Goal: Information Seeking & Learning: Learn about a topic

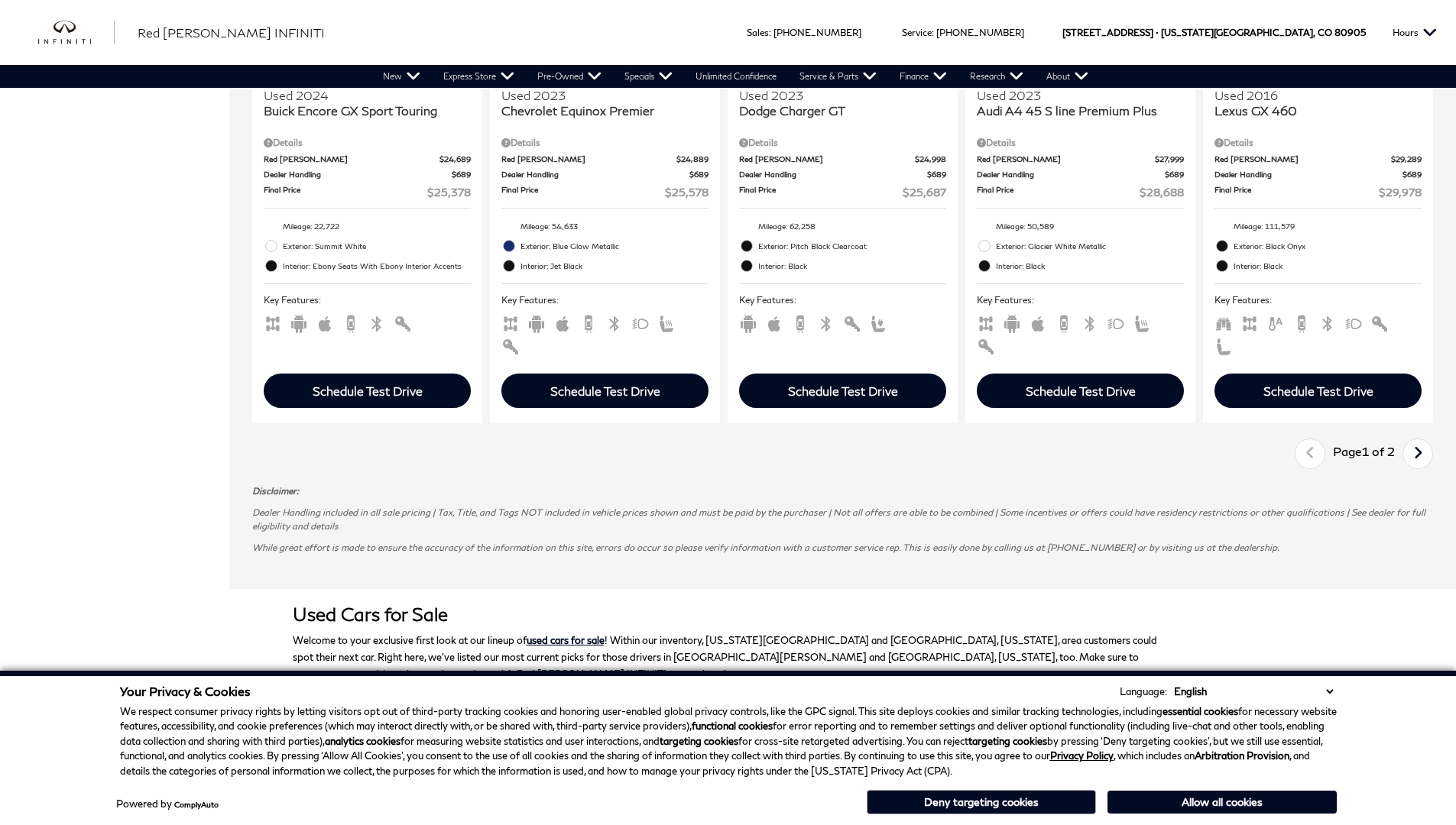
scroll to position [0, 2]
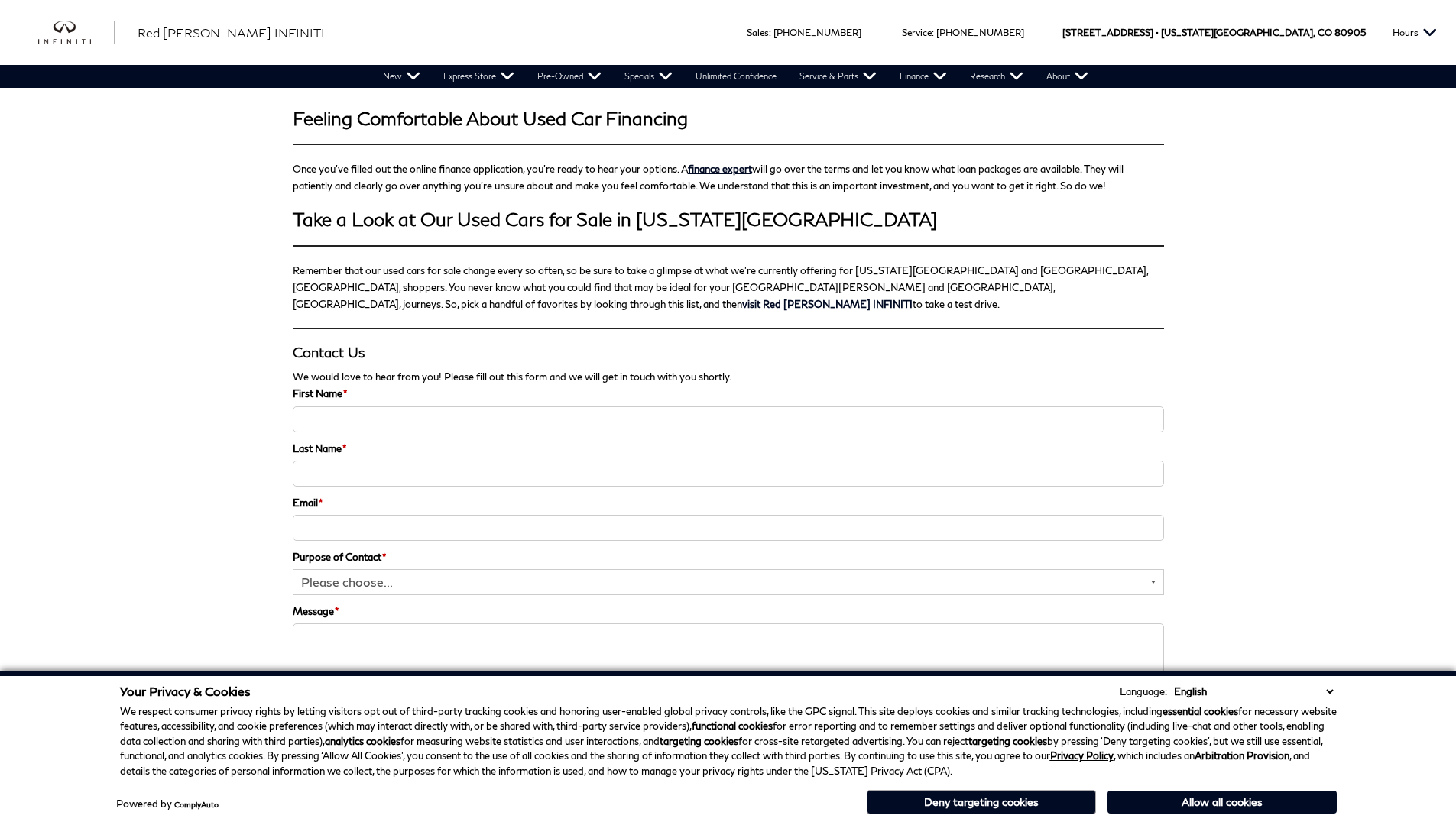
scroll to position [2353, 0]
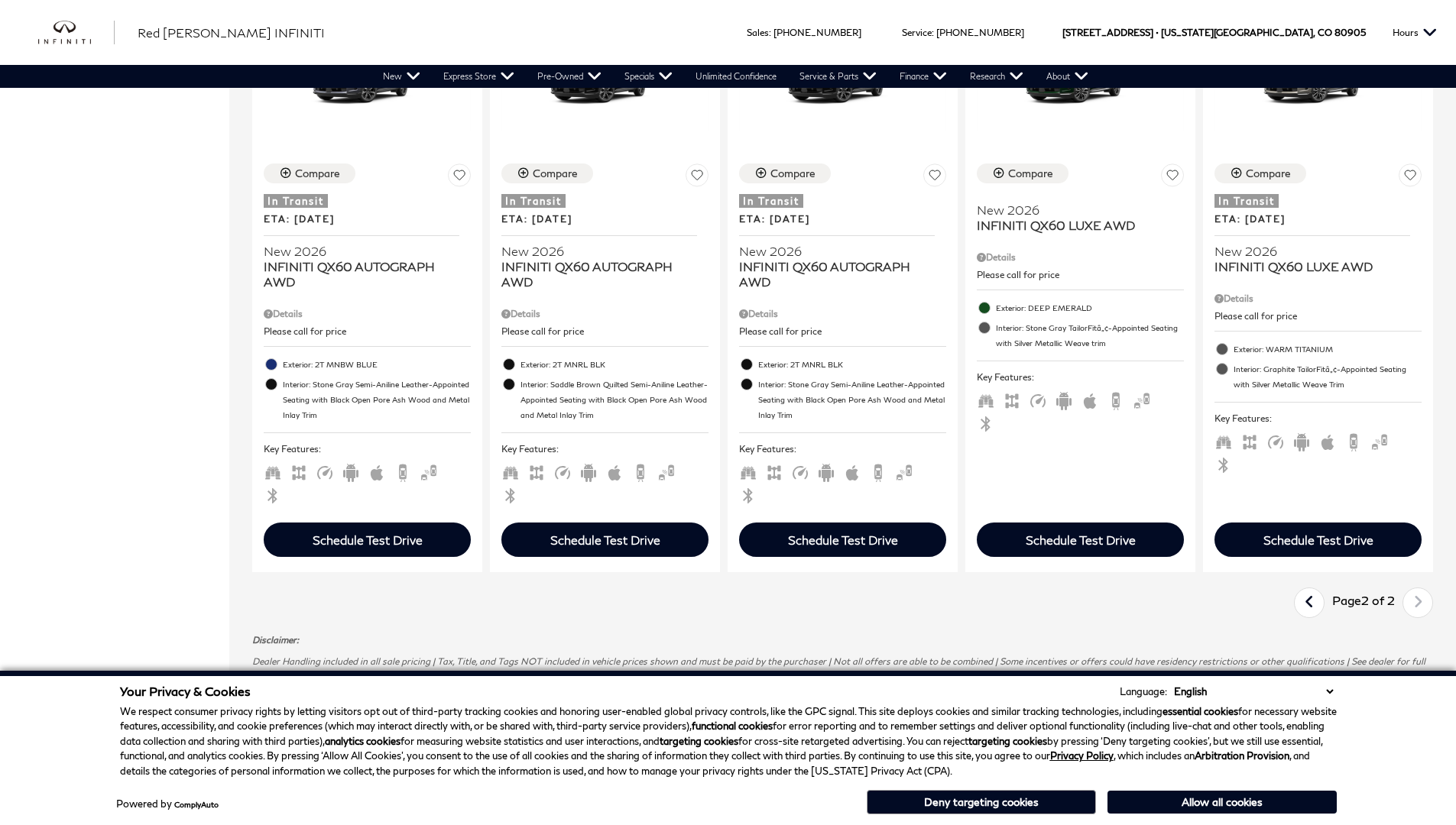
scroll to position [0, 2]
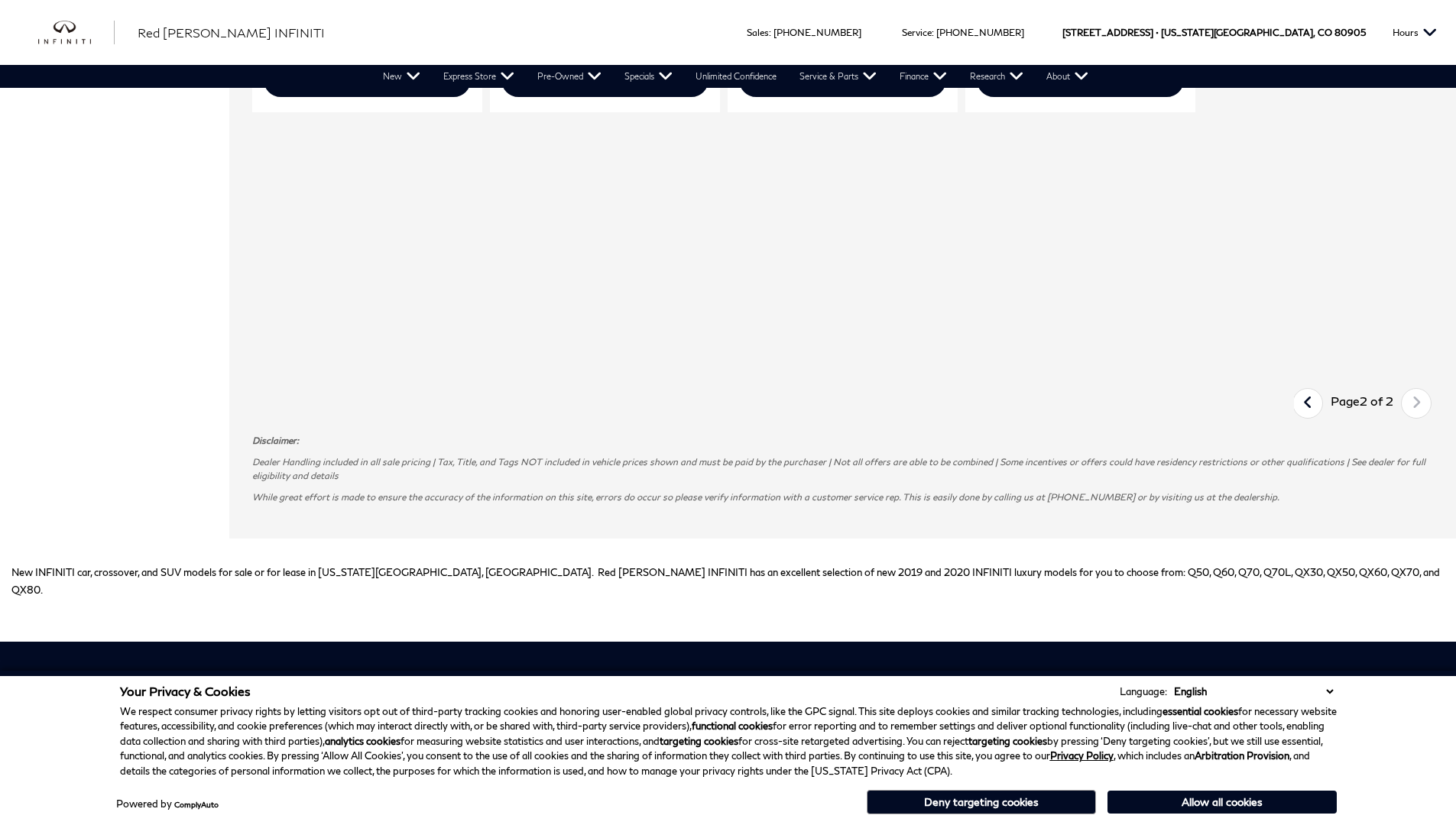
scroll to position [1026, 0]
